Goal: Check status: Check status

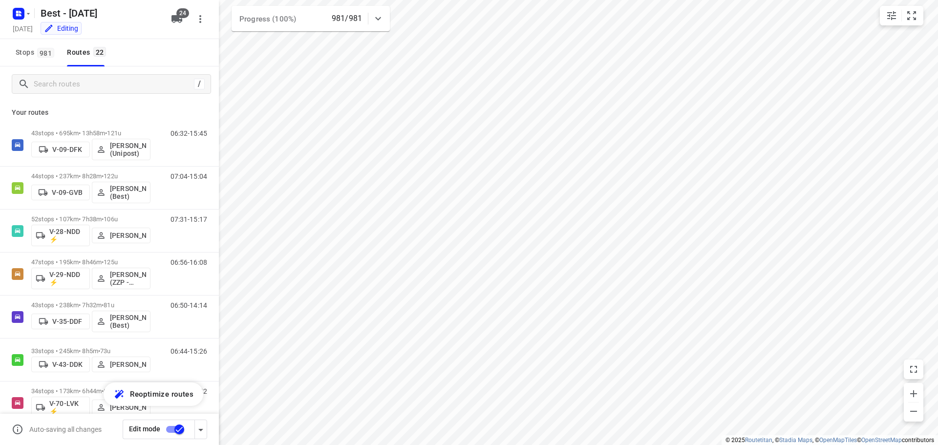
scroll to position [542, 0]
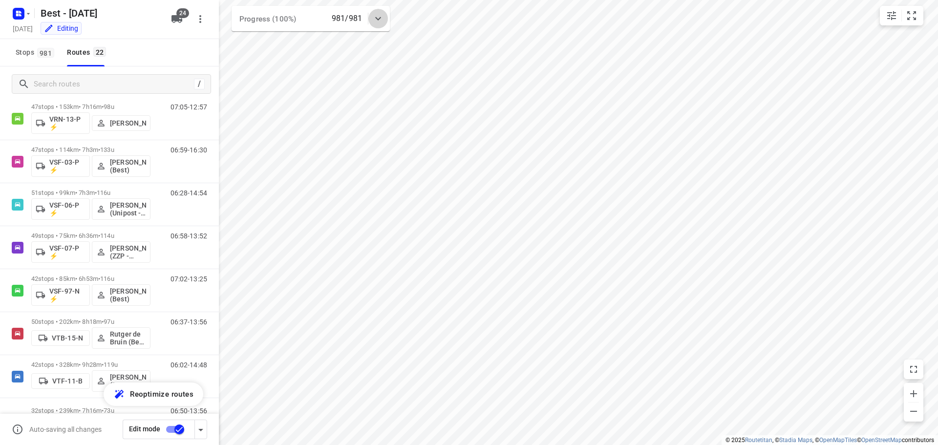
click at [378, 16] on icon at bounding box center [378, 19] width 12 height 12
click at [188, 57] on div "Stops 981 Routes 22" at bounding box center [109, 52] width 219 height 27
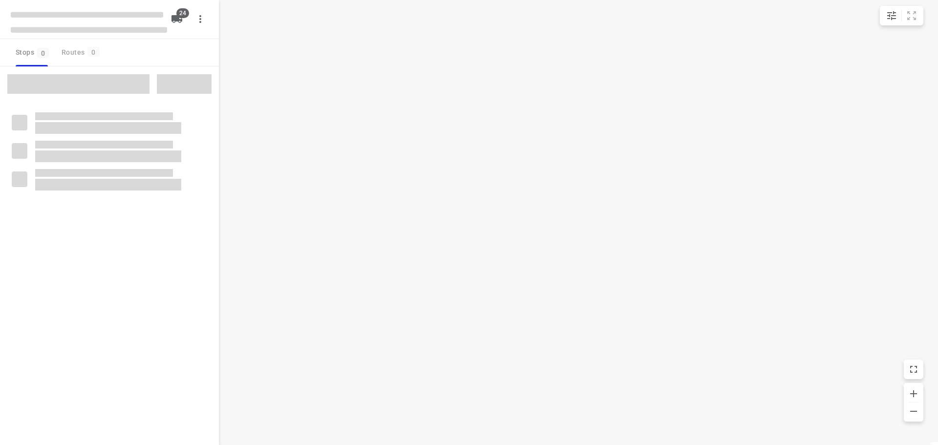
checkbox input "true"
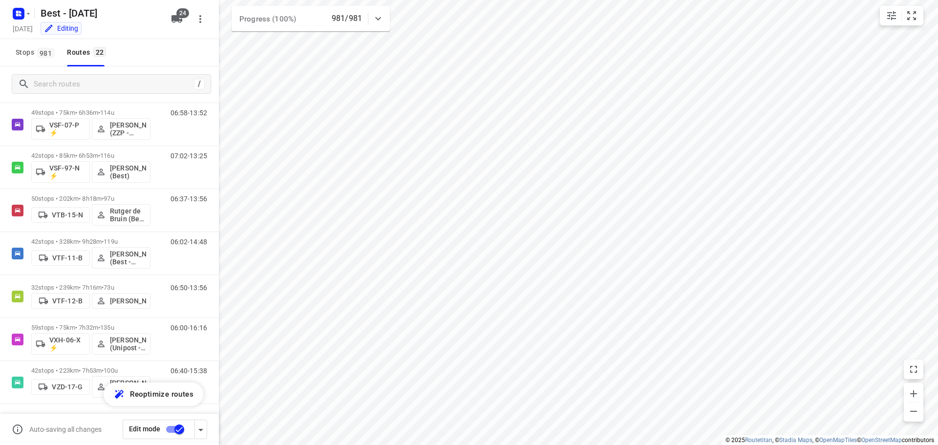
scroll to position [661, 0]
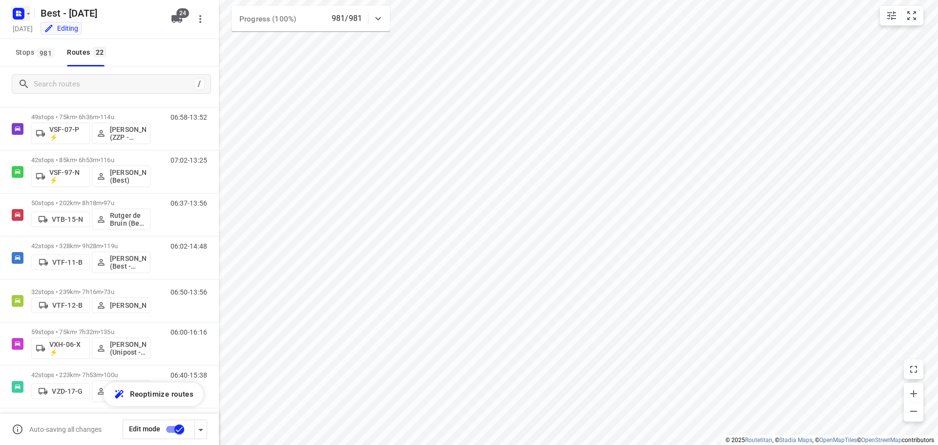
click at [22, 11] on rect "button" at bounding box center [19, 14] width 12 height 12
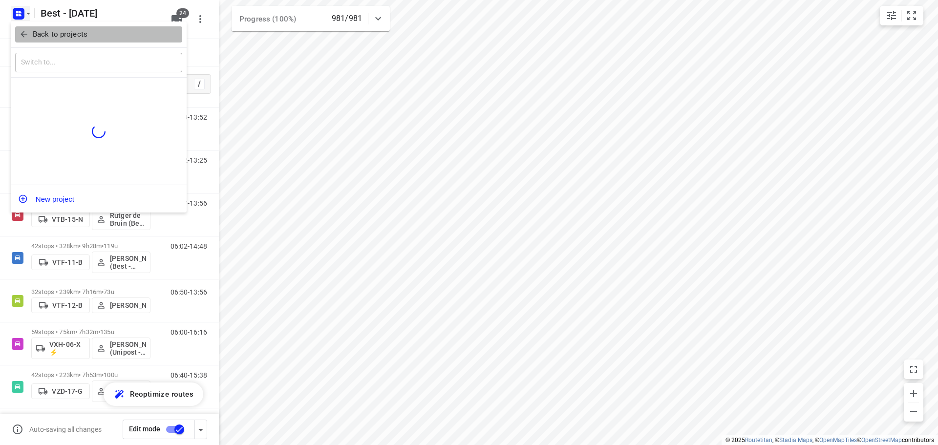
click at [20, 32] on icon "button" at bounding box center [24, 34] width 10 height 10
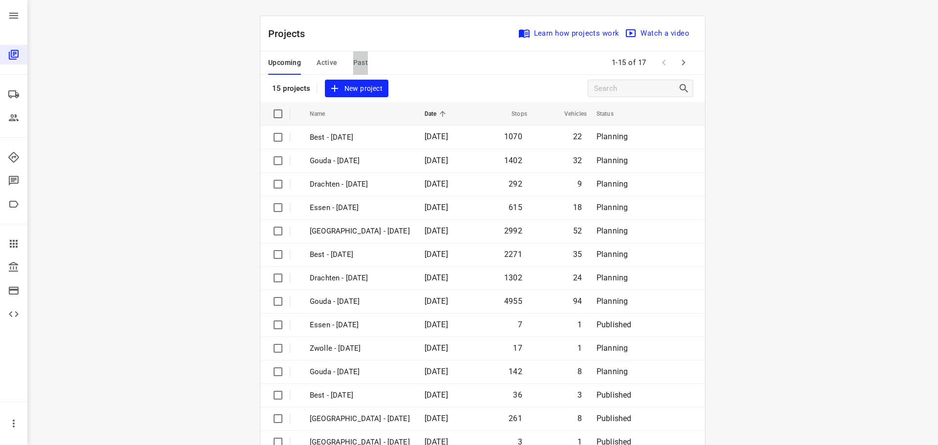
click at [358, 59] on span "Past" at bounding box center [360, 63] width 15 height 12
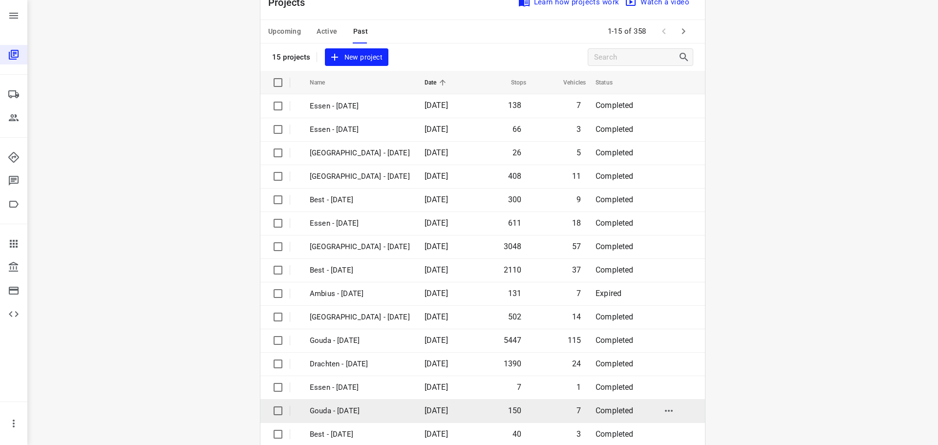
scroll to position [49, 0]
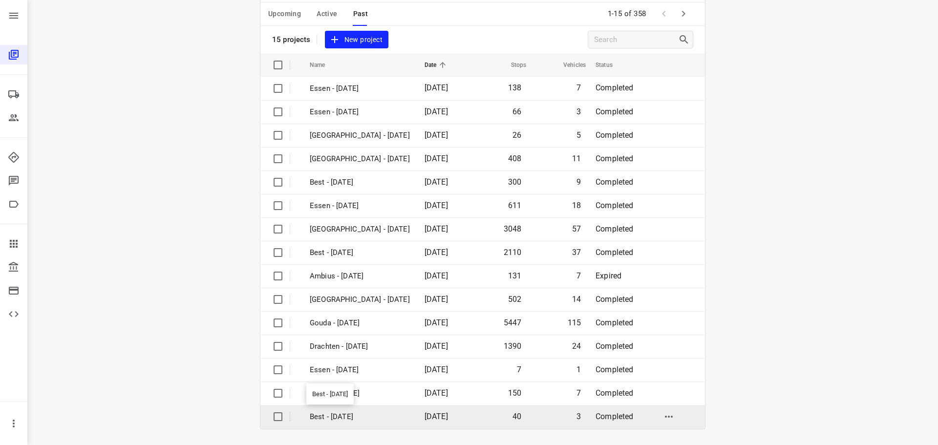
click at [367, 417] on p "Best - [DATE]" at bounding box center [360, 416] width 100 height 11
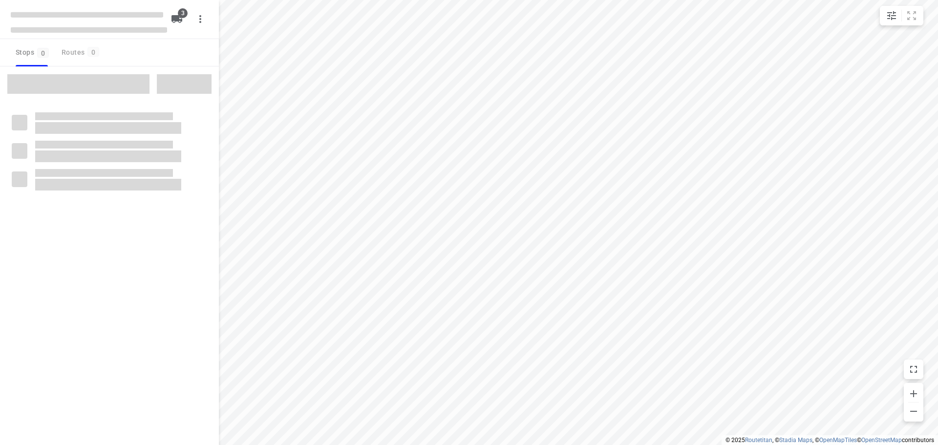
checkbox input "true"
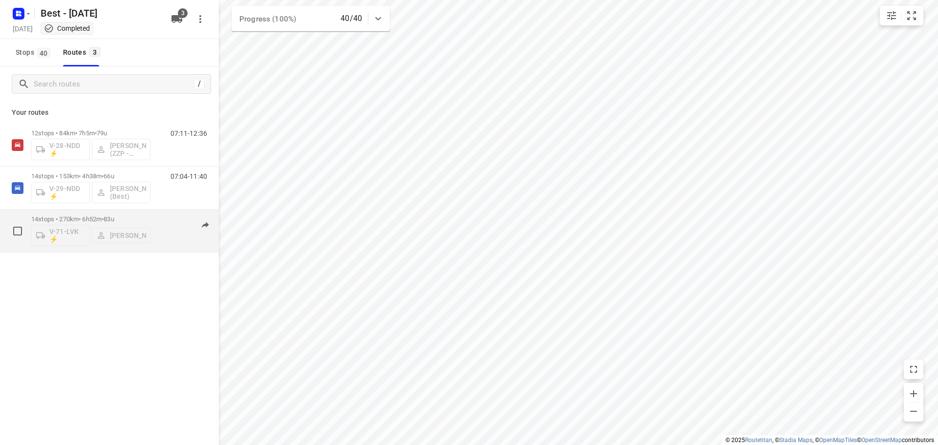
click at [145, 210] on div "14 stops • 270km • 6h52m • 83u V-71-LVK ⚡ [PERSON_NAME] 06:15-13:20" at bounding box center [109, 230] width 219 height 43
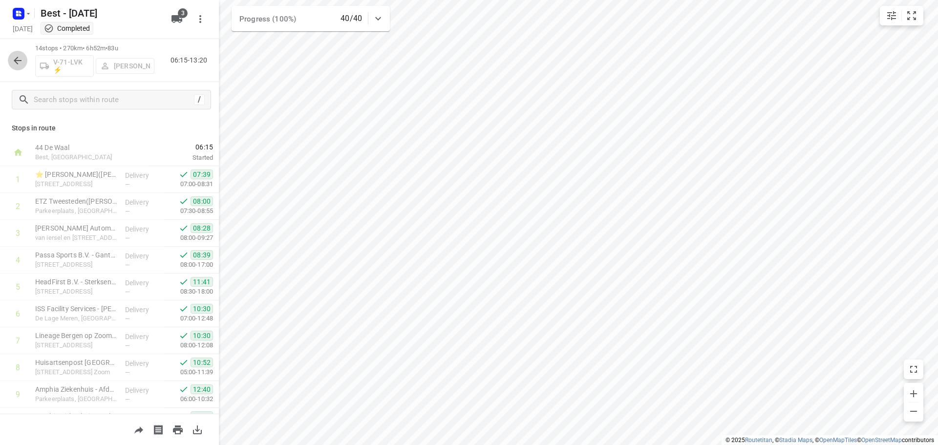
click at [21, 63] on icon "button" at bounding box center [18, 61] width 12 height 12
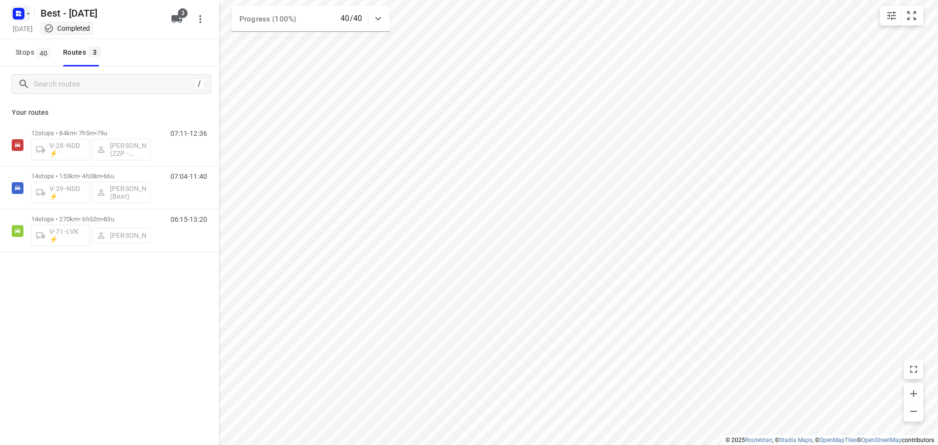
click at [21, 18] on rect "button" at bounding box center [19, 14] width 12 height 12
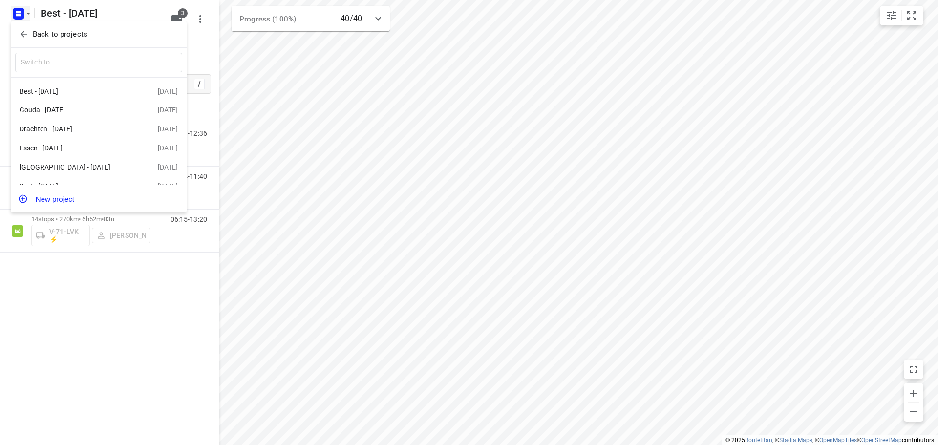
click at [24, 43] on div "Back to projects" at bounding box center [99, 34] width 176 height 26
click at [23, 37] on icon "button" at bounding box center [24, 34] width 6 height 6
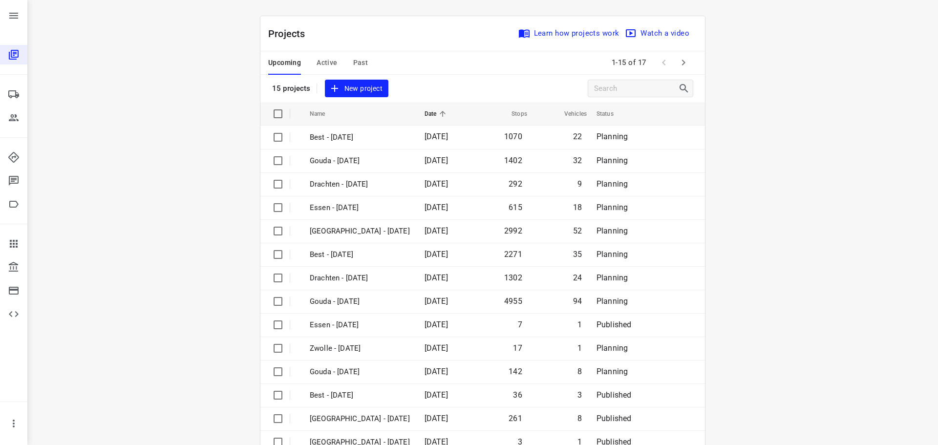
click at [362, 64] on span "Past" at bounding box center [360, 63] width 15 height 12
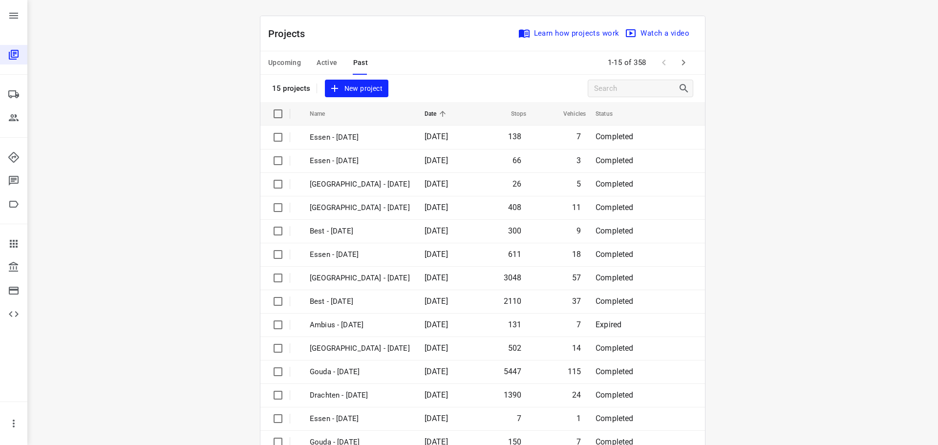
click at [677, 63] on icon "button" at bounding box center [683, 63] width 12 height 12
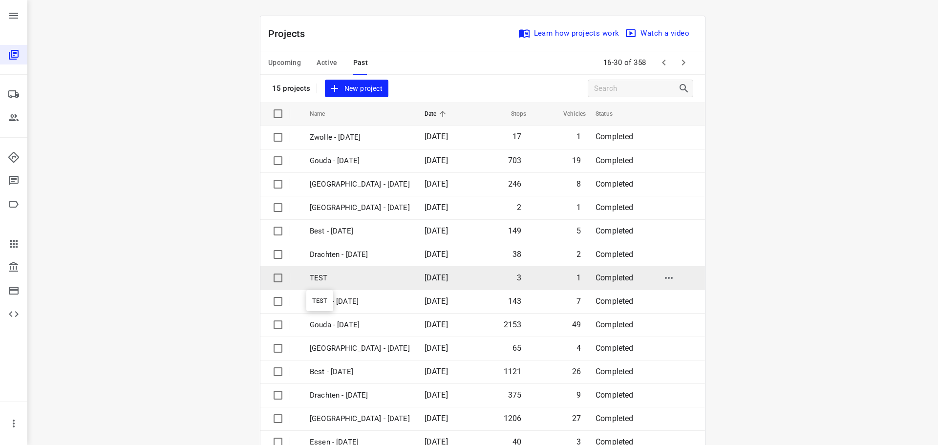
scroll to position [49, 0]
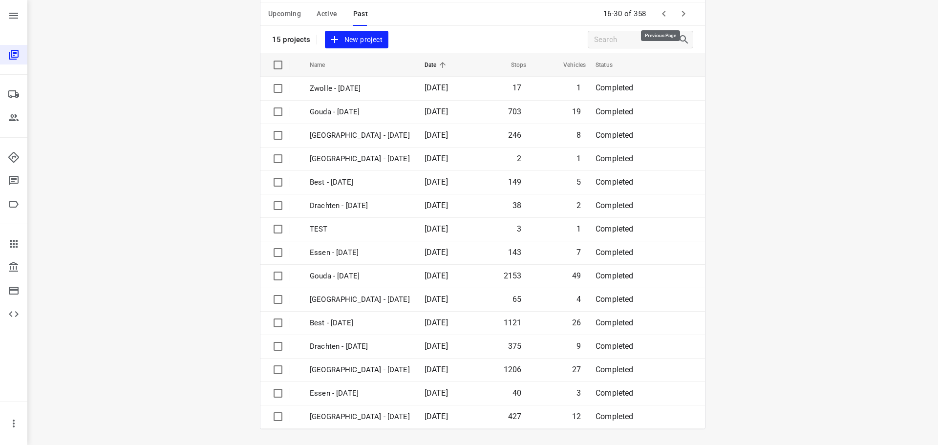
click at [658, 12] on icon "button" at bounding box center [664, 14] width 12 height 12
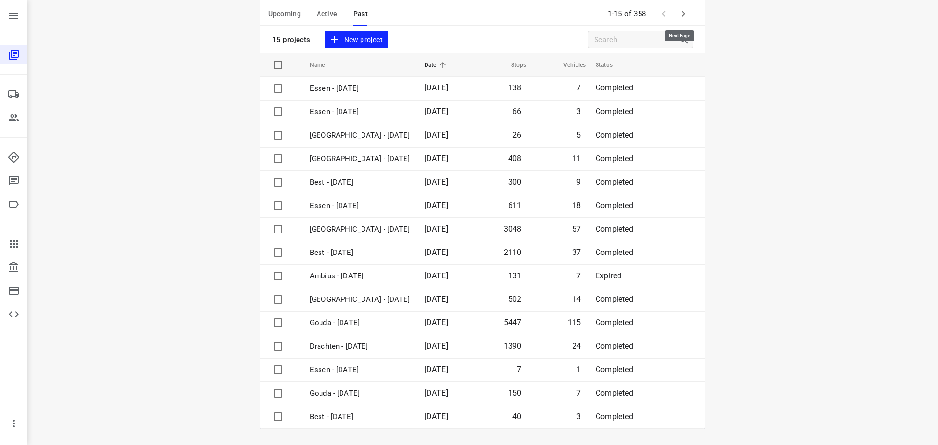
click at [682, 16] on icon "button" at bounding box center [683, 14] width 3 height 6
click at [687, 20] on button "button" at bounding box center [683, 14] width 20 height 20
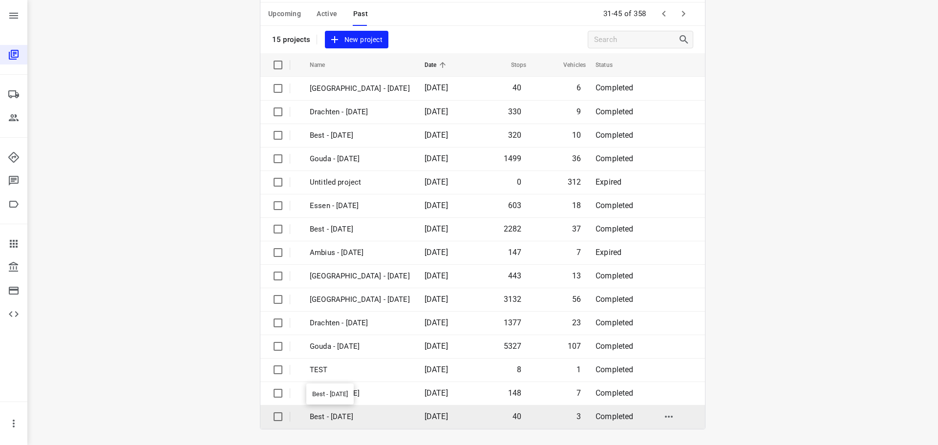
click at [351, 415] on p "Best - [DATE]" at bounding box center [360, 416] width 100 height 11
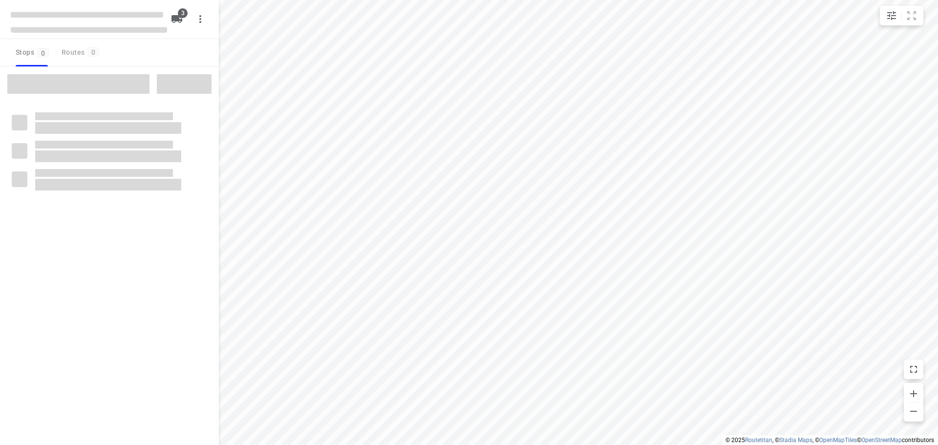
checkbox input "true"
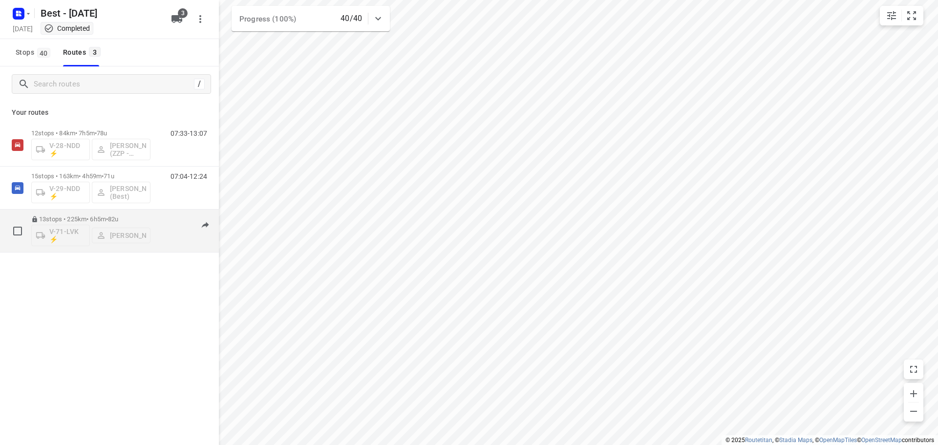
click at [96, 218] on p "13 stops • 225km • 6h5m • 82u" at bounding box center [90, 218] width 119 height 7
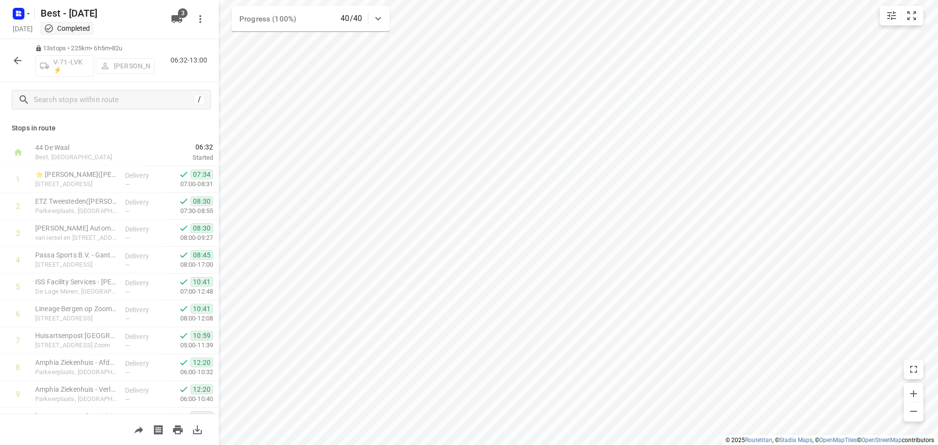
scroll to position [128, 0]
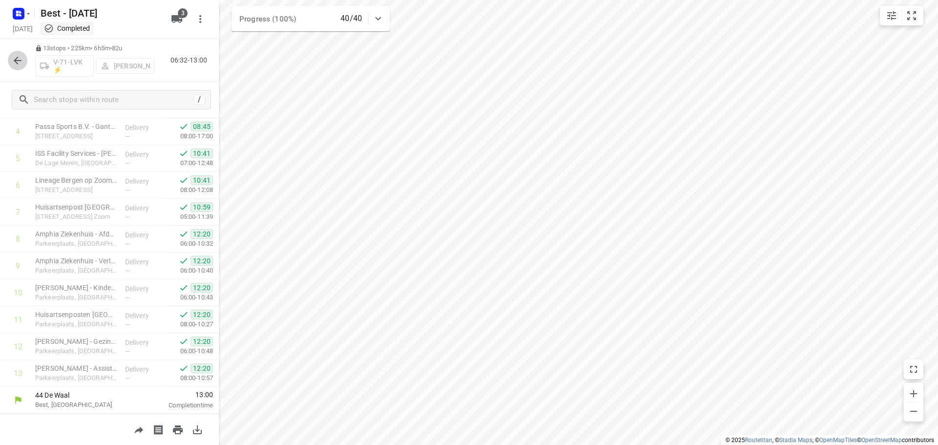
click at [15, 63] on icon "button" at bounding box center [18, 61] width 12 height 12
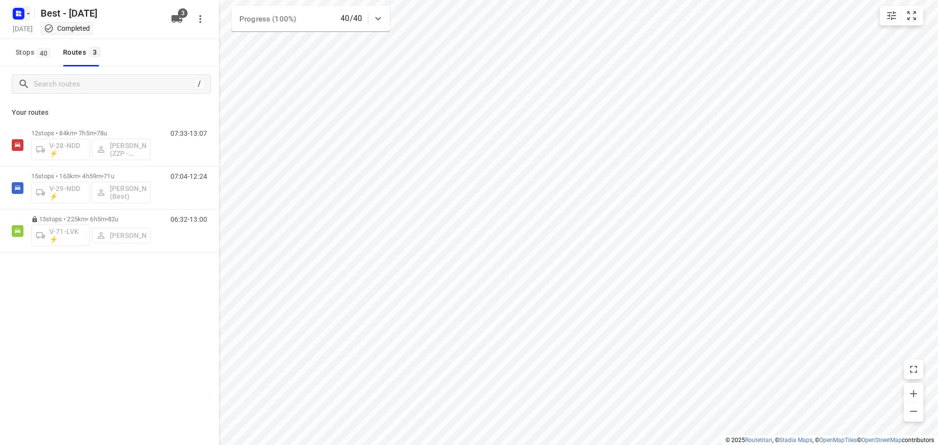
click at [23, 12] on rect "button" at bounding box center [19, 14] width 12 height 12
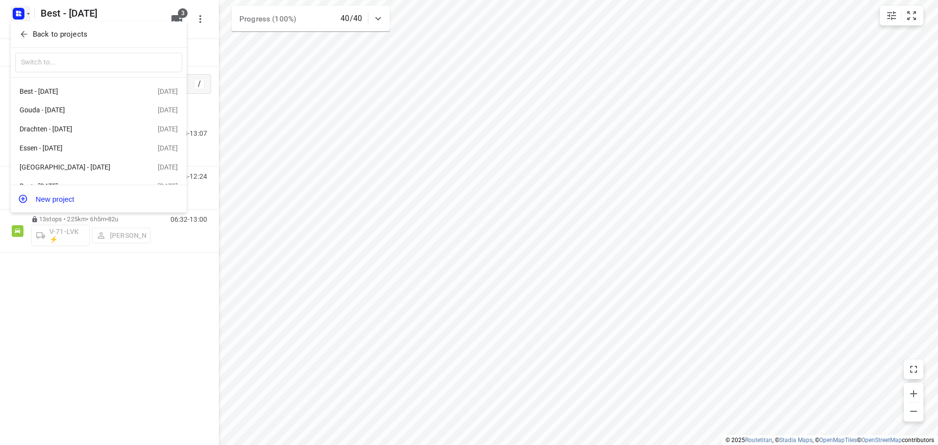
click at [20, 35] on icon "button" at bounding box center [24, 34] width 10 height 10
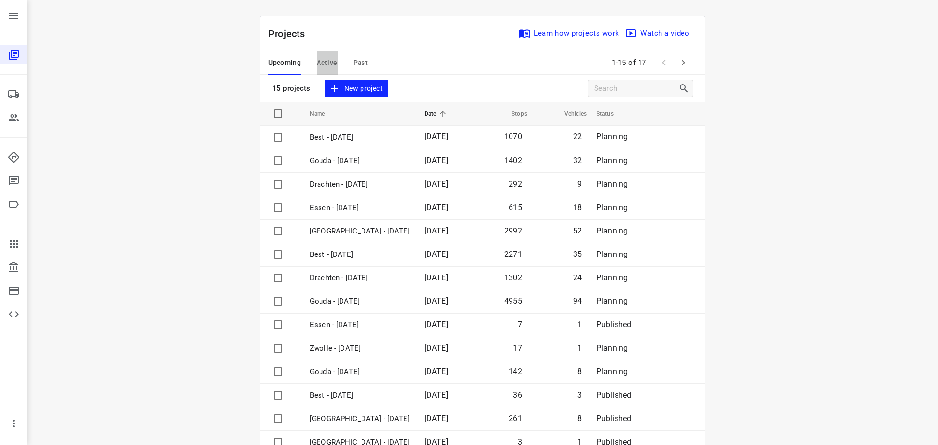
click at [332, 66] on span "Active" at bounding box center [326, 63] width 21 height 12
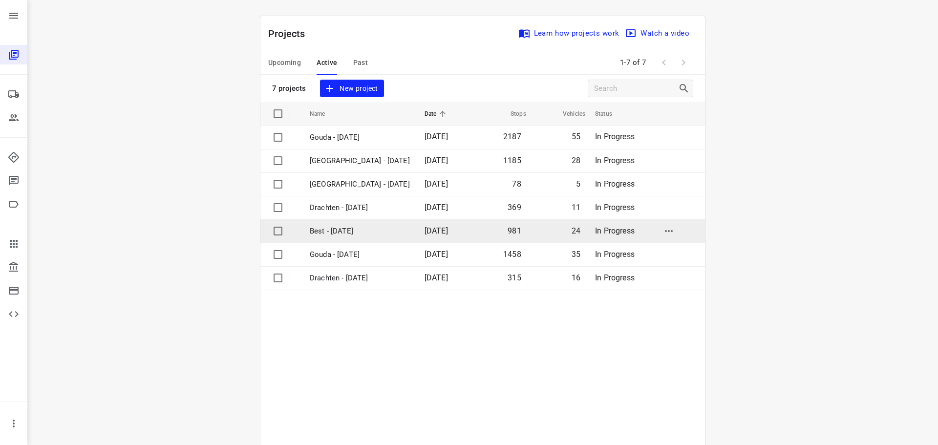
click at [332, 227] on p "Best - [DATE]" at bounding box center [360, 231] width 100 height 11
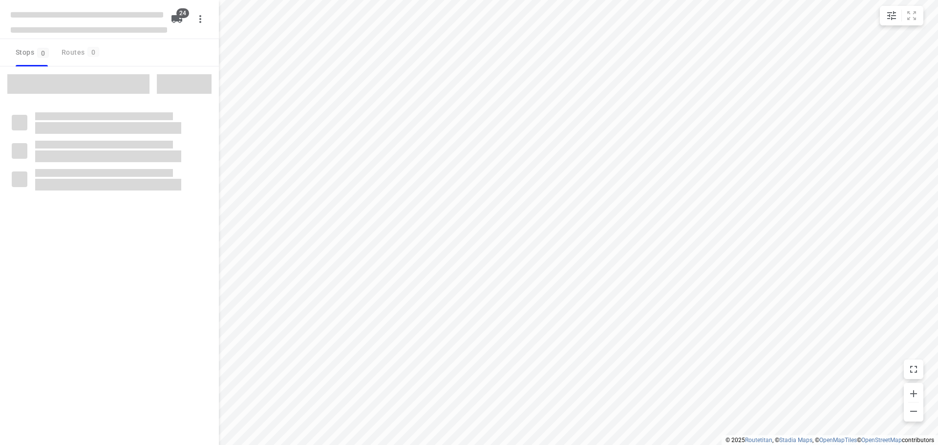
checkbox input "true"
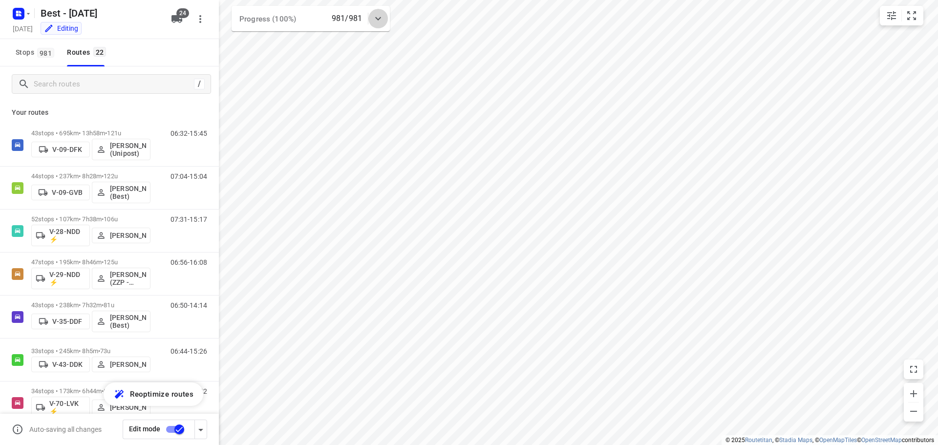
click at [382, 16] on icon at bounding box center [378, 19] width 12 height 12
click at [381, 16] on div at bounding box center [378, 23] width 20 height 20
